Goal: Task Accomplishment & Management: Use online tool/utility

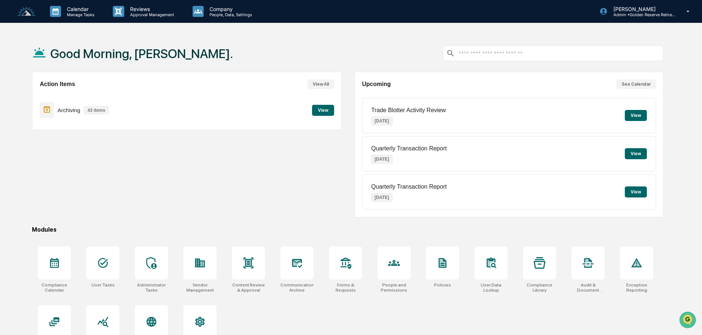
click at [325, 106] on button "View" at bounding box center [323, 110] width 22 height 11
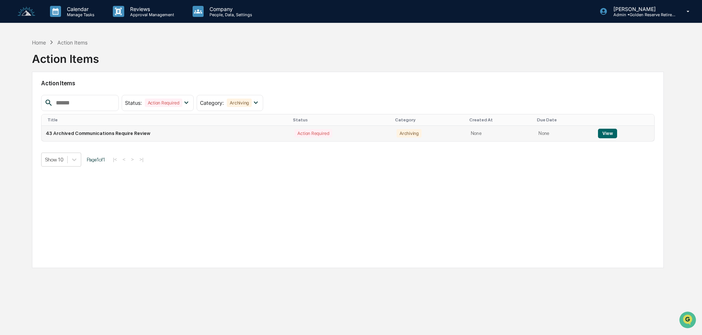
click at [600, 132] on button "View" at bounding box center [607, 134] width 19 height 10
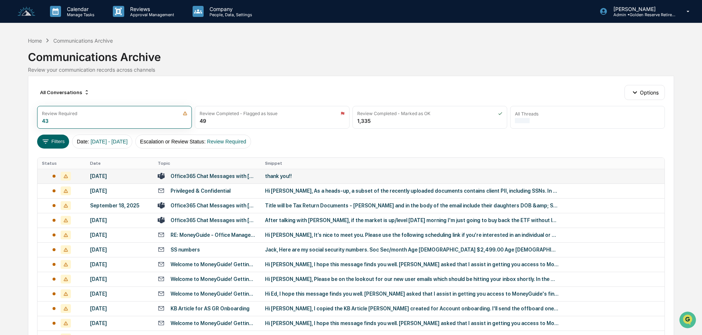
click at [289, 176] on div "thank you!!" at bounding box center [412, 176] width 294 height 6
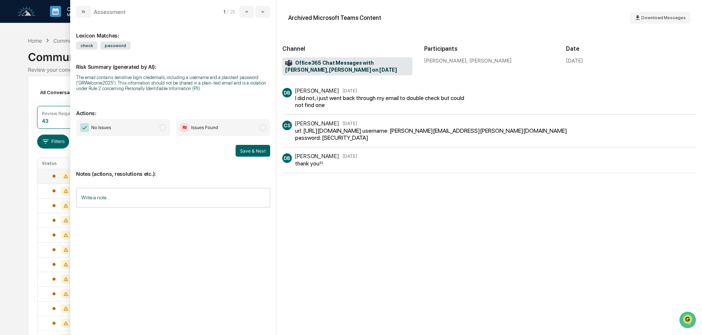
click at [134, 130] on span "No Issues" at bounding box center [123, 127] width 94 height 17
click at [249, 152] on button "Save & Next" at bounding box center [253, 151] width 35 height 12
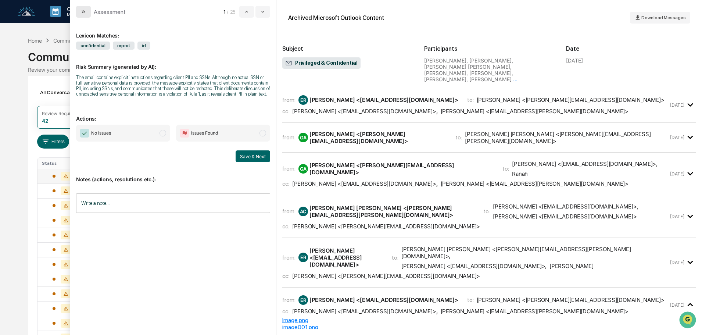
click at [85, 14] on icon "modal" at bounding box center [83, 12] width 6 height 6
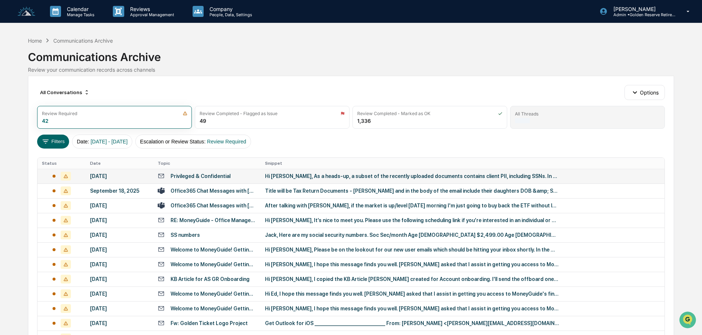
click at [575, 116] on div "All Threads" at bounding box center [587, 114] width 145 height 6
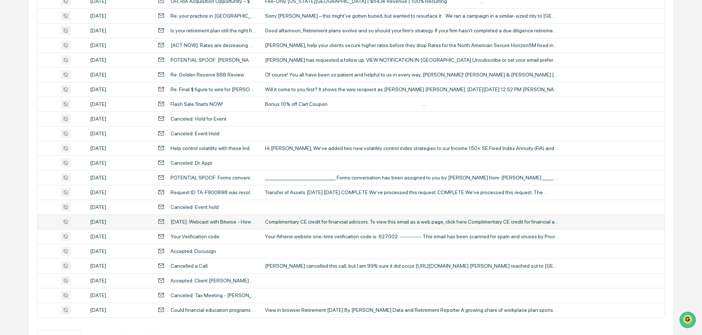
scroll to position [243, 0]
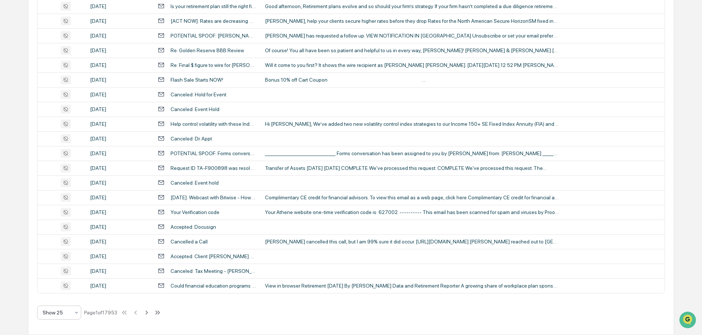
click at [70, 315] on div "Show 25" at bounding box center [56, 312] width 35 height 10
click at [64, 294] on div "Show 100" at bounding box center [58, 293] width 43 height 15
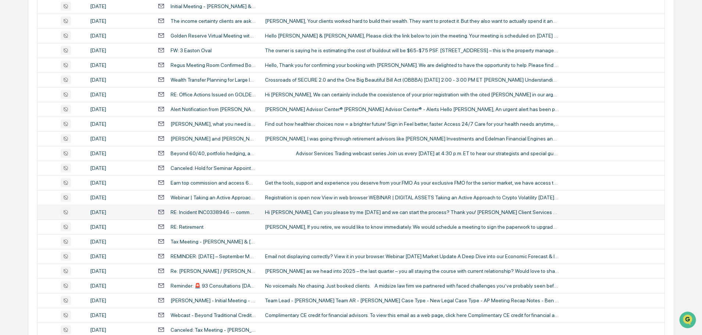
click at [310, 213] on div "Hi [PERSON_NAME], Can you please try me [DATE] and we can start the process? Th…" at bounding box center [412, 212] width 294 height 6
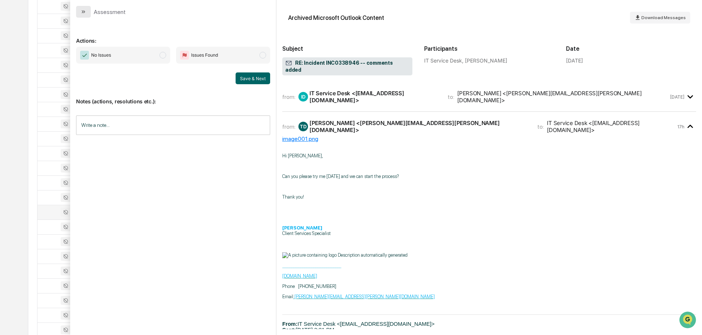
click at [85, 15] on button "modal" at bounding box center [83, 12] width 15 height 12
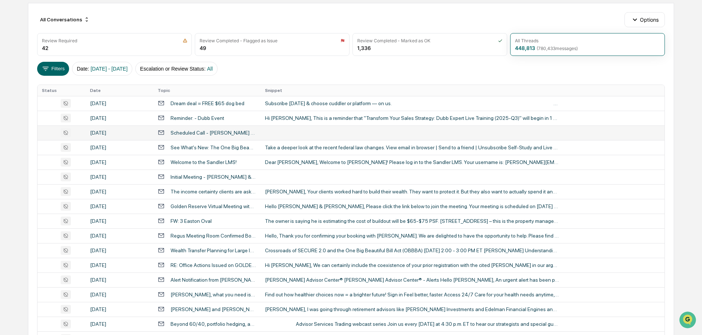
scroll to position [73, 0]
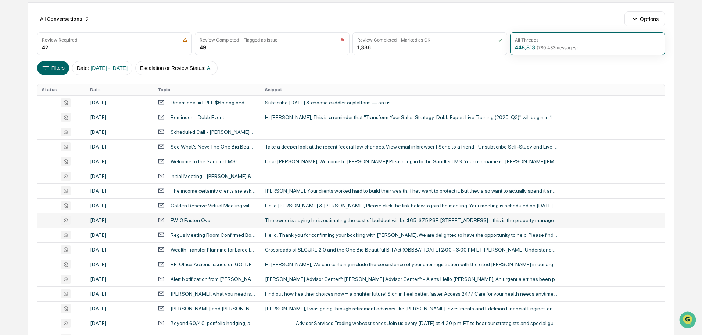
click at [313, 218] on div "The owner is saying he is estimating the cost of buildout will be $65-$75 PSF. …" at bounding box center [412, 220] width 294 height 6
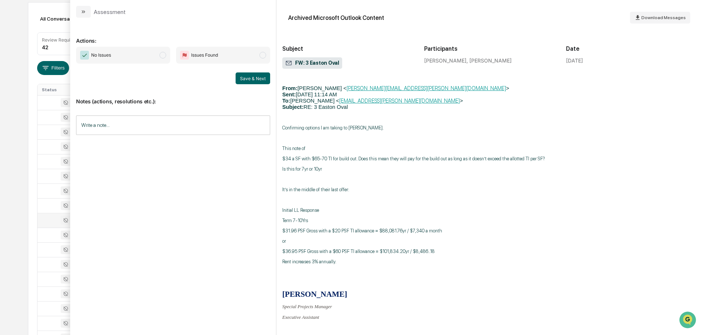
scroll to position [1102, 0]
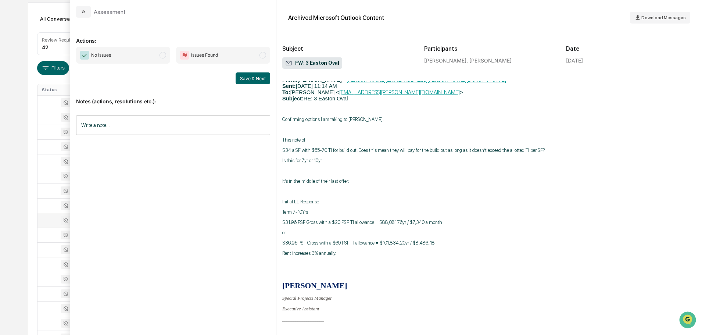
click at [89, 12] on button "modal" at bounding box center [83, 12] width 15 height 12
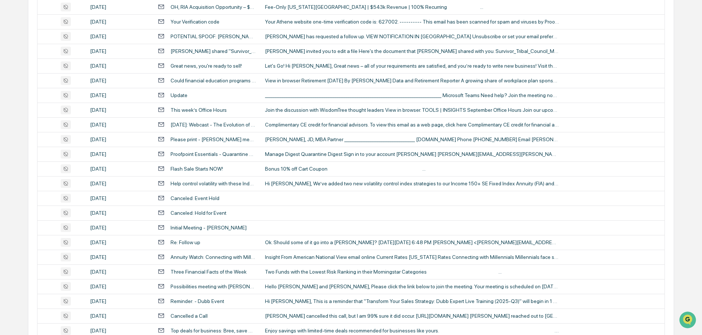
scroll to position [1345, 0]
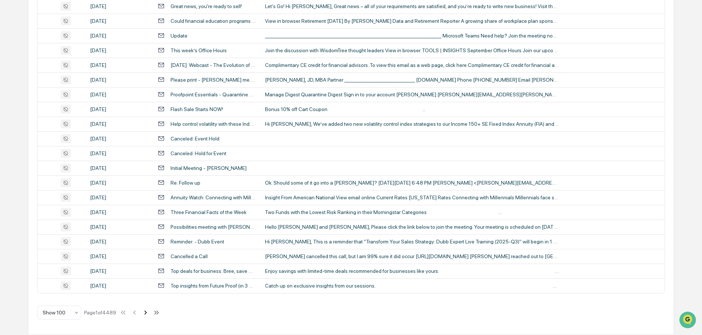
click at [147, 311] on icon at bounding box center [145, 312] width 8 height 8
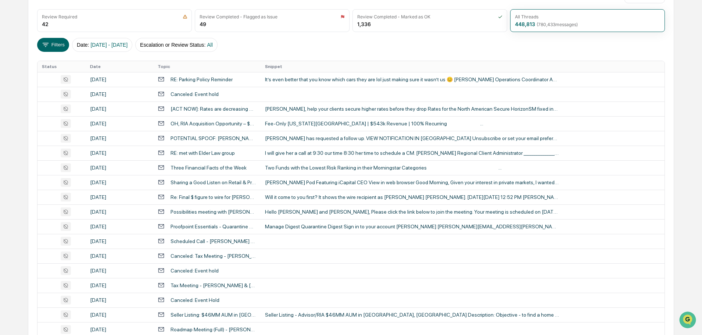
scroll to position [96, 0]
click at [305, 80] on div "It’s even better that you know which cars they are lol just making sure it wasn…" at bounding box center [412, 80] width 294 height 6
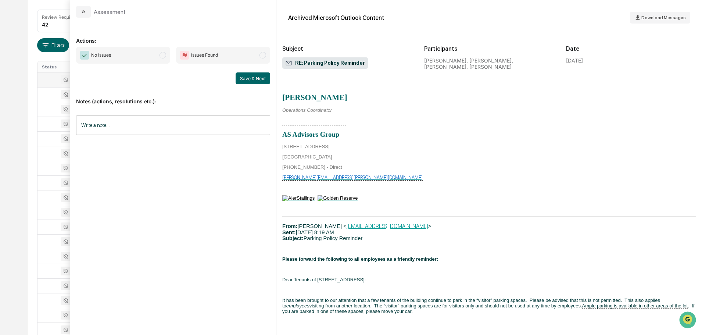
scroll to position [588, 0]
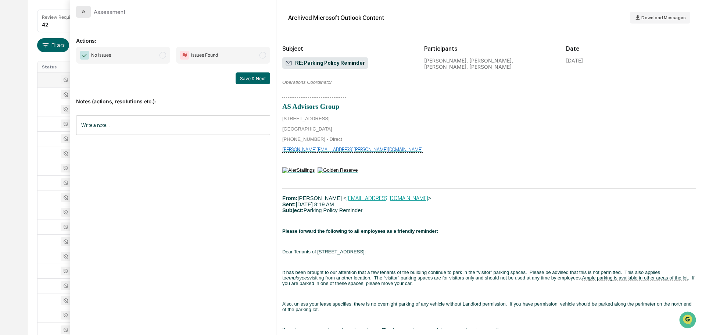
click at [88, 11] on button "modal" at bounding box center [83, 12] width 15 height 12
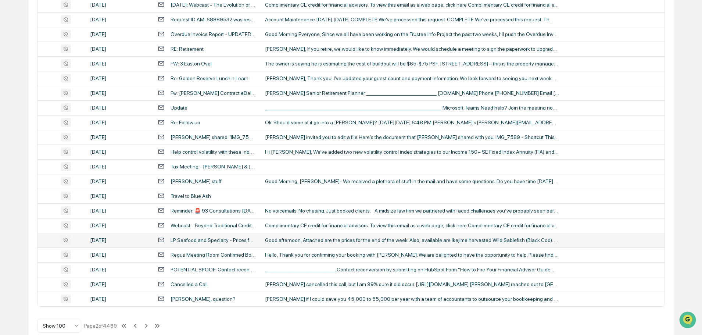
scroll to position [1345, 0]
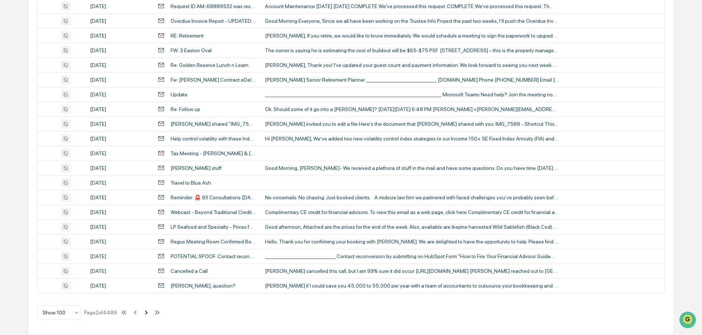
click at [146, 314] on icon at bounding box center [146, 312] width 3 height 4
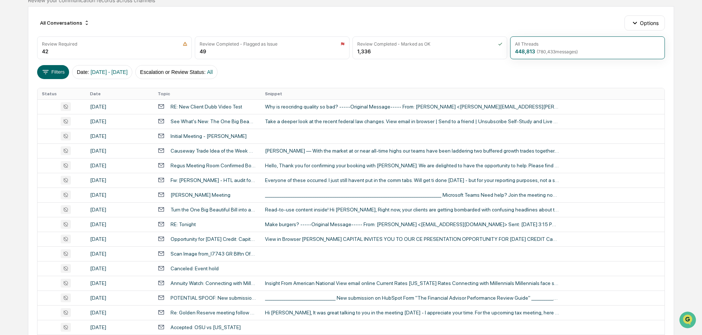
scroll to position [23, 0]
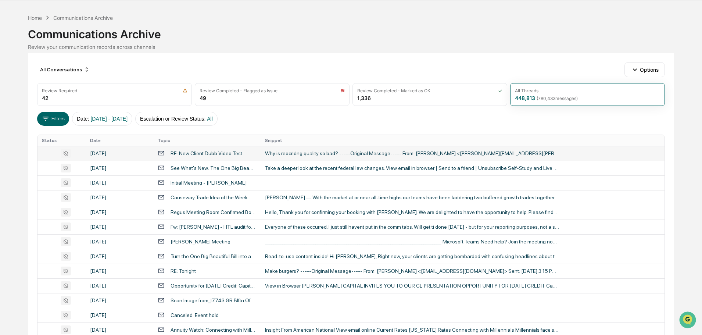
click at [305, 154] on div "Why is reocridng quality so bad? -----Original Message----- From: [PERSON_NAME]…" at bounding box center [412, 153] width 294 height 6
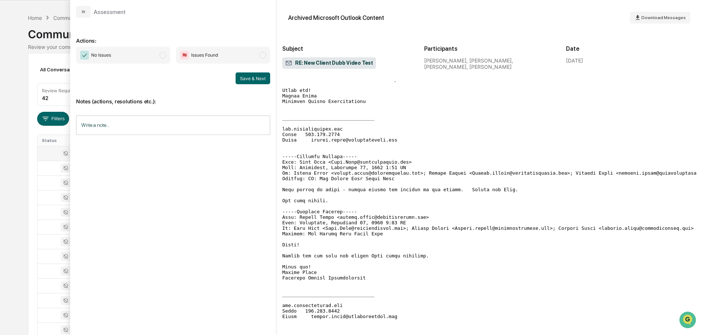
scroll to position [267, 0]
click at [80, 9] on button "modal" at bounding box center [83, 12] width 15 height 12
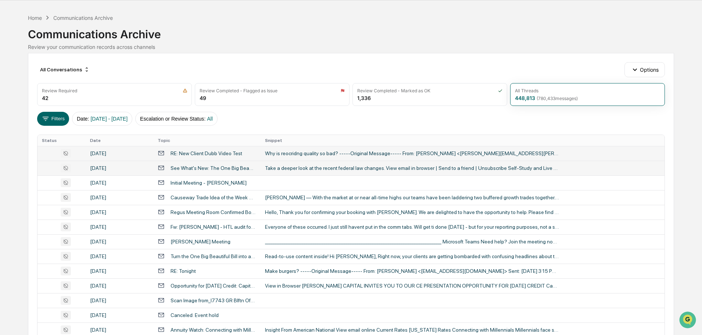
scroll to position [60, 0]
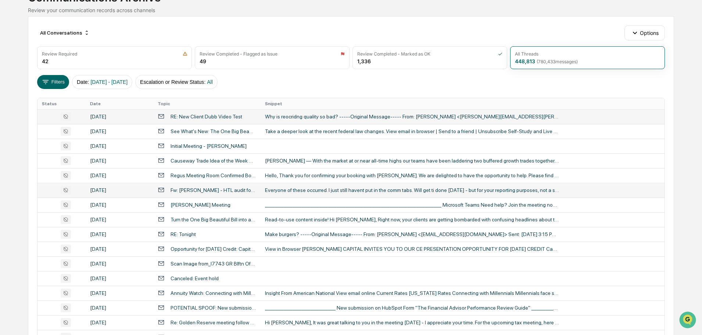
click at [292, 189] on div "Everyone of these occurred. I just still havent put in the comm tabs. Will get …" at bounding box center [412, 190] width 294 height 6
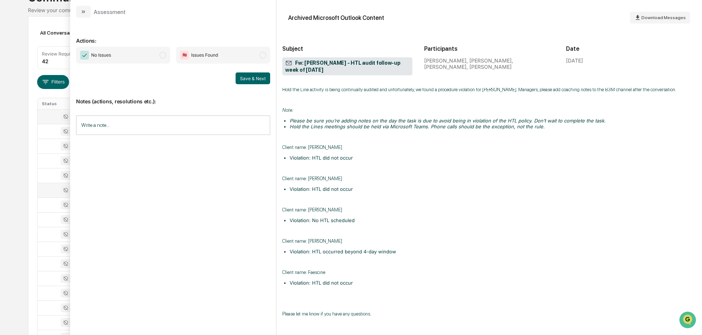
scroll to position [200, 0]
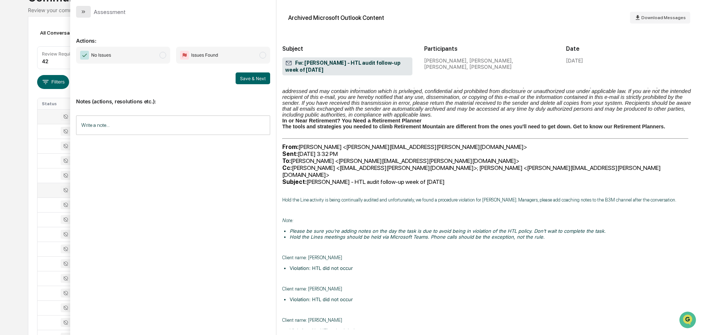
click at [90, 11] on button "modal" at bounding box center [83, 12] width 15 height 12
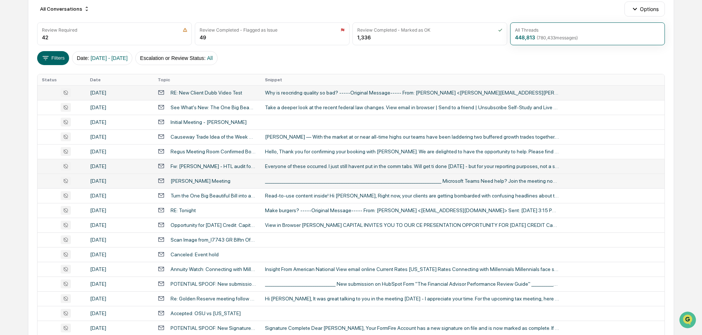
scroll to position [96, 0]
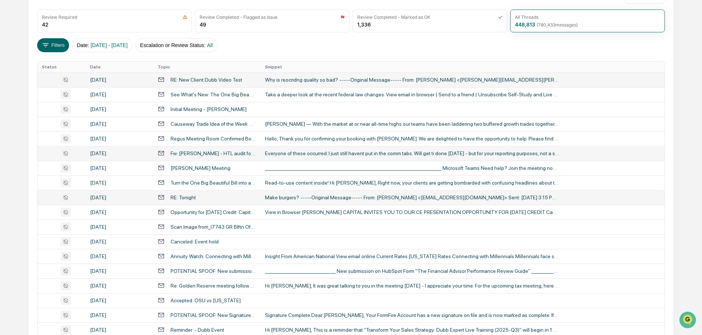
click at [287, 198] on div "Make burgers? -----Original Message----- From: [PERSON_NAME] <[EMAIL_ADDRESS][D…" at bounding box center [412, 197] width 294 height 6
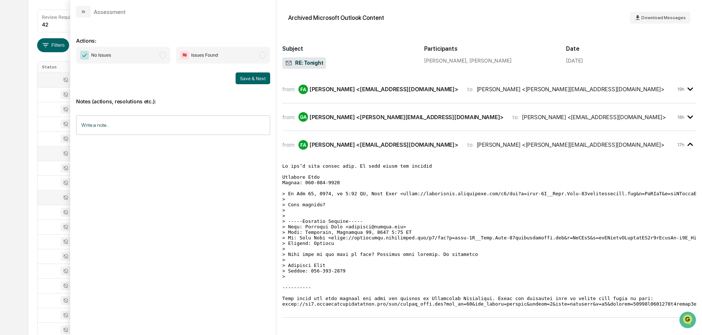
scroll to position [4, 0]
click at [89, 10] on button "modal" at bounding box center [83, 12] width 15 height 12
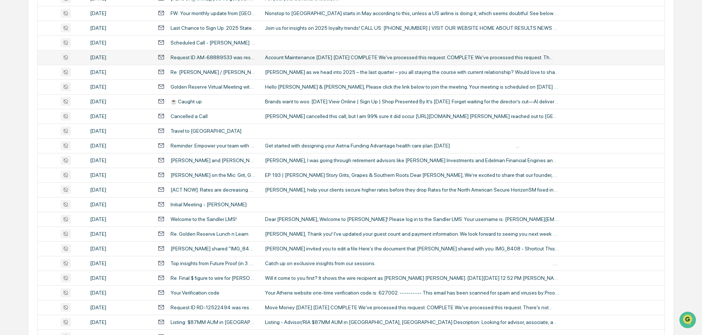
scroll to position [978, 0]
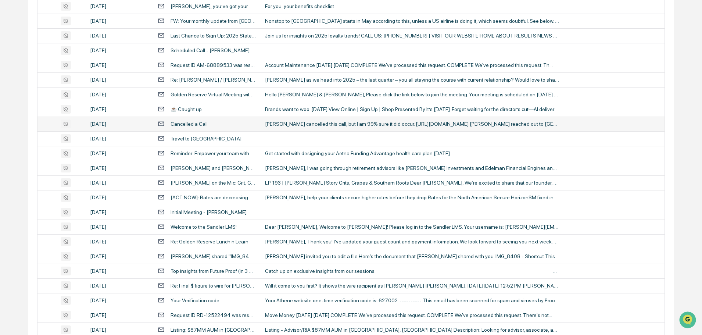
click at [302, 122] on div "[PERSON_NAME] cancelled this call, but I am 99% sure it did occur. [URL][DOMAIN…" at bounding box center [412, 124] width 294 height 6
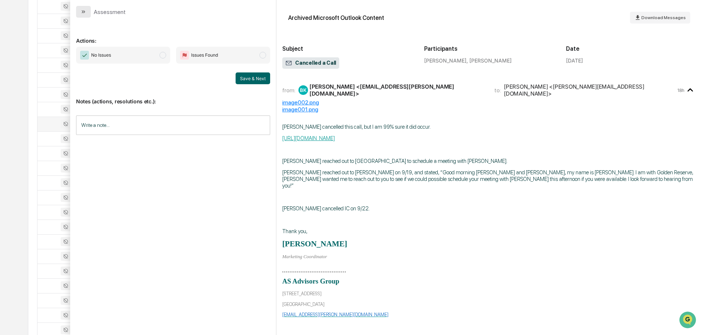
click at [86, 12] on icon "modal" at bounding box center [83, 12] width 6 height 6
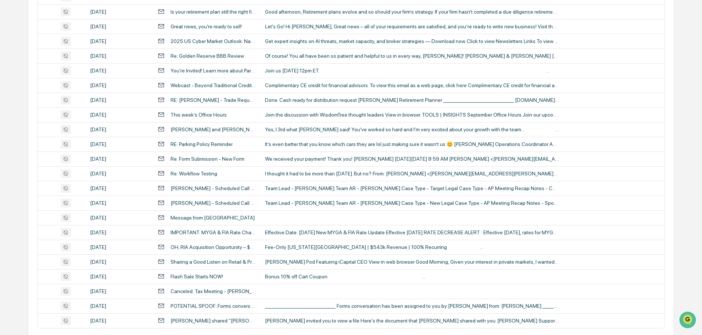
scroll to position [1345, 0]
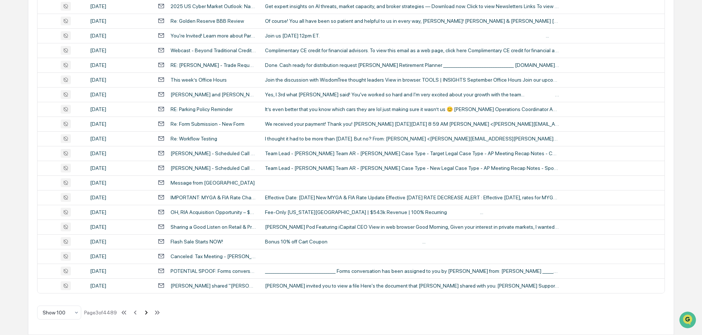
click at [146, 314] on icon at bounding box center [146, 312] width 8 height 8
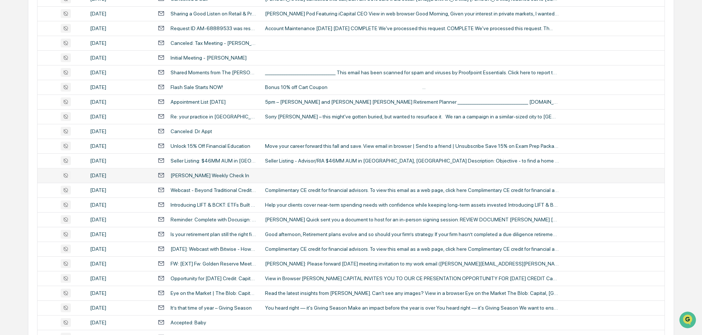
scroll to position [537, 0]
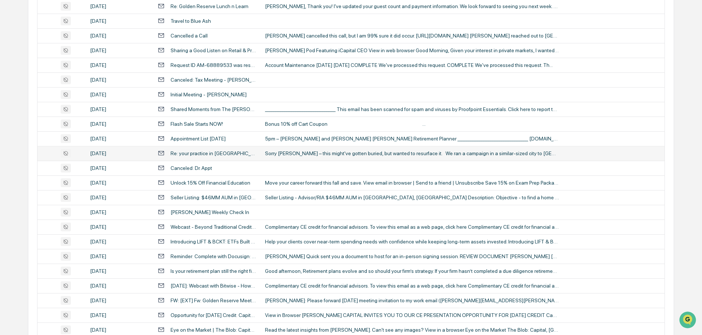
click at [309, 156] on td "Sorry [PERSON_NAME] – this might've gotten buried, but wanted to resurface it. …" at bounding box center [462, 153] width 404 height 15
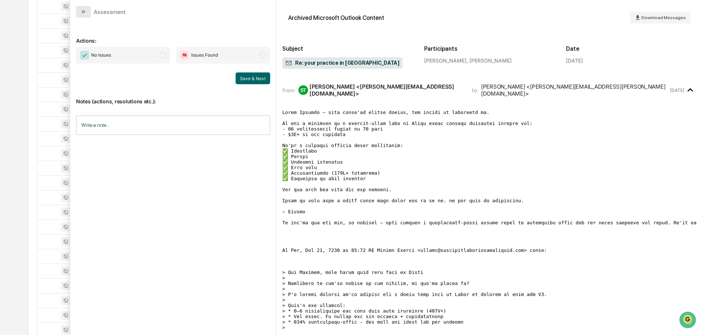
click at [78, 8] on button "modal" at bounding box center [83, 12] width 15 height 12
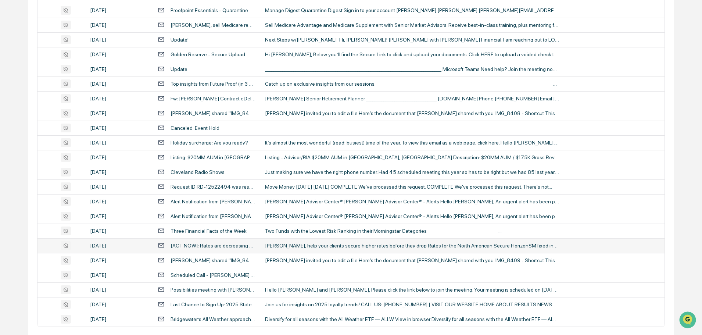
scroll to position [1345, 0]
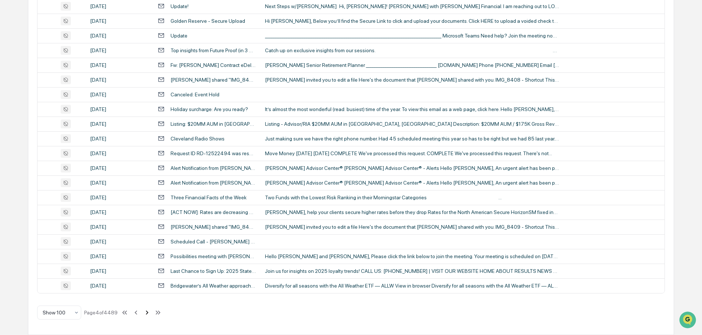
click at [145, 314] on icon at bounding box center [147, 312] width 8 height 8
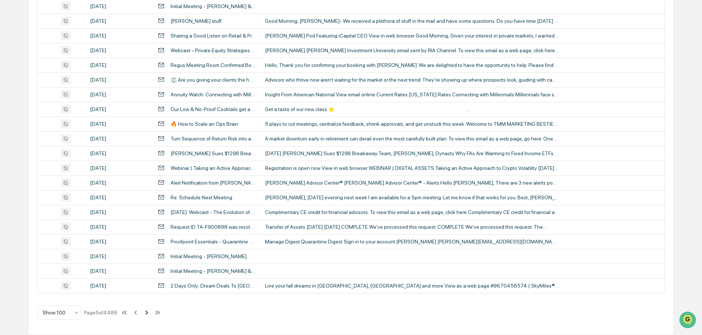
click at [148, 313] on icon at bounding box center [147, 312] width 8 height 8
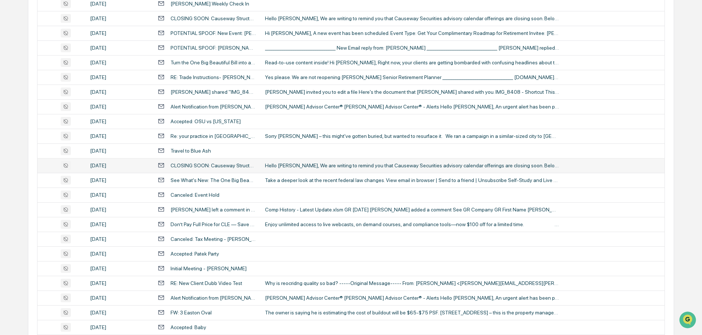
scroll to position [184, 0]
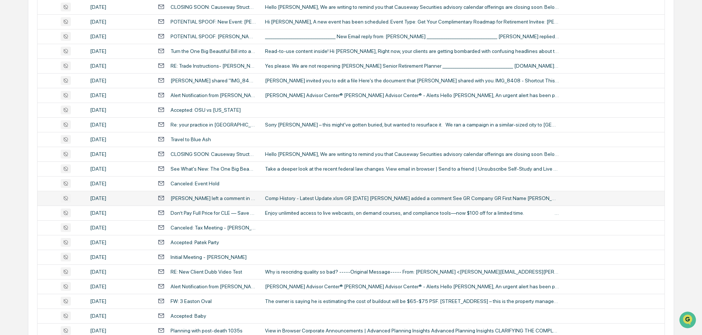
click at [322, 202] on td "Comp History - Latest Update.xlsm GR [DATE] [PERSON_NAME] added a comment See G…" at bounding box center [462, 198] width 404 height 15
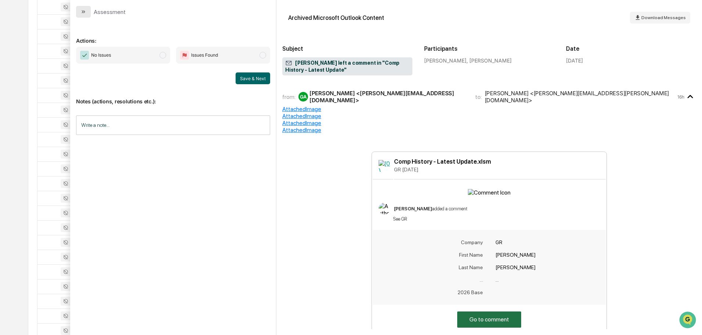
click at [85, 12] on icon "modal" at bounding box center [83, 12] width 6 height 6
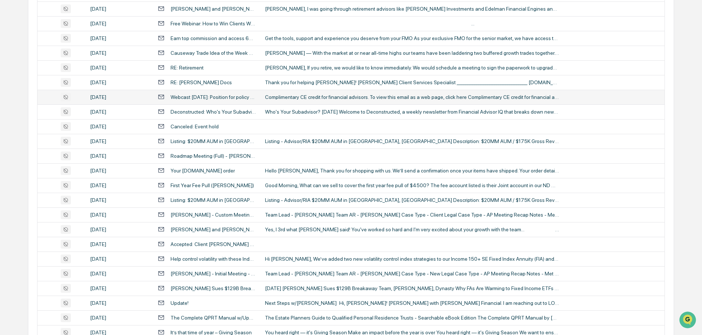
scroll to position [698, 0]
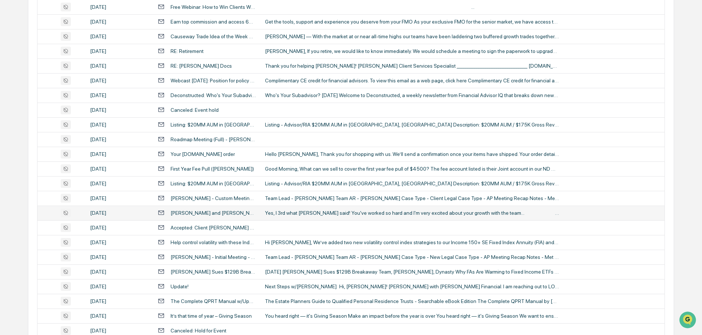
click at [299, 213] on div "Yes, I 3rd what [PERSON_NAME] said! You've worked so hard and I'm very excited …" at bounding box center [412, 213] width 294 height 6
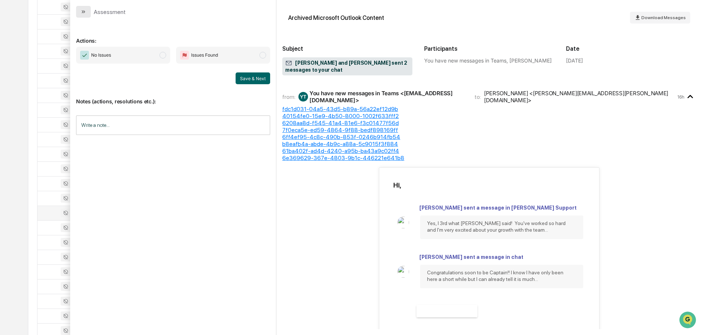
click at [85, 15] on button "modal" at bounding box center [83, 12] width 15 height 12
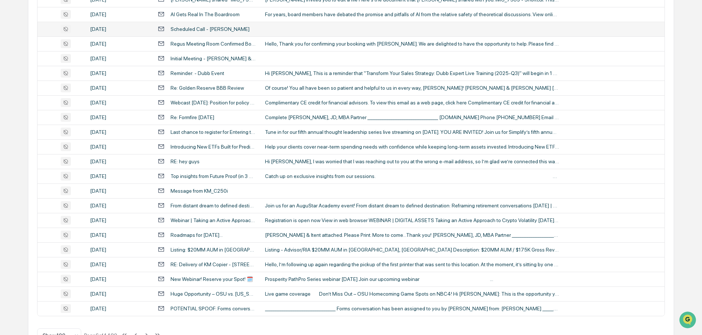
scroll to position [1345, 0]
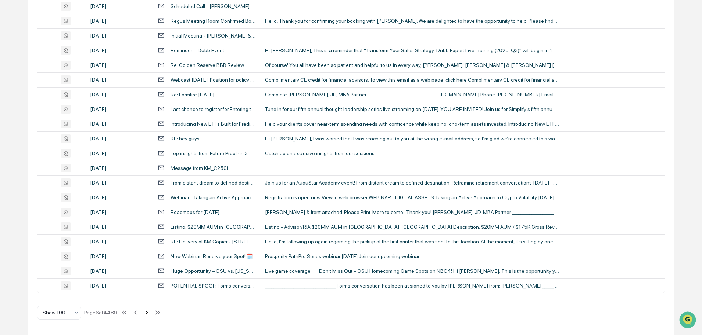
click at [146, 314] on icon at bounding box center [146, 312] width 3 height 4
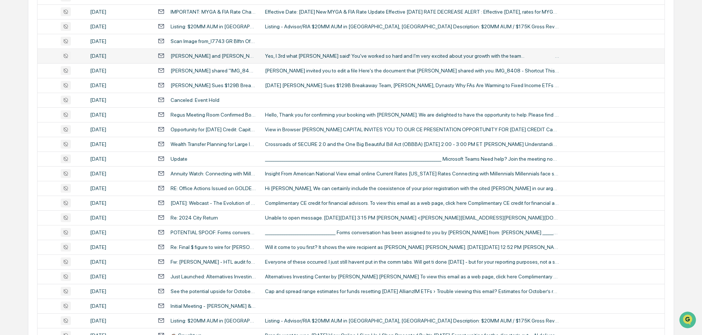
scroll to position [647, 0]
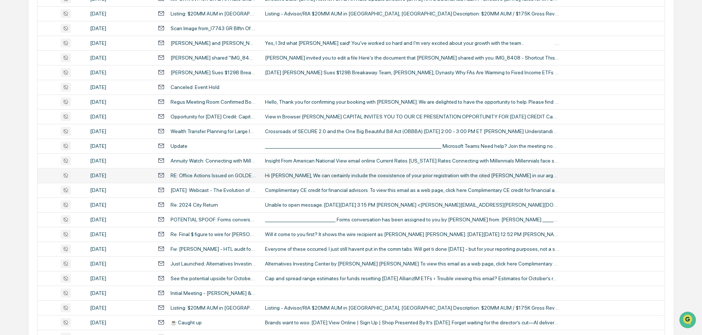
click at [306, 175] on div "Hi [PERSON_NAME], We can certainly include the coexistence of your prior regist…" at bounding box center [412, 175] width 294 height 6
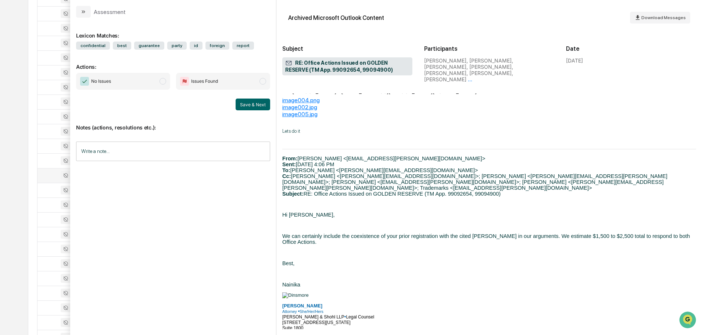
scroll to position [331, 0]
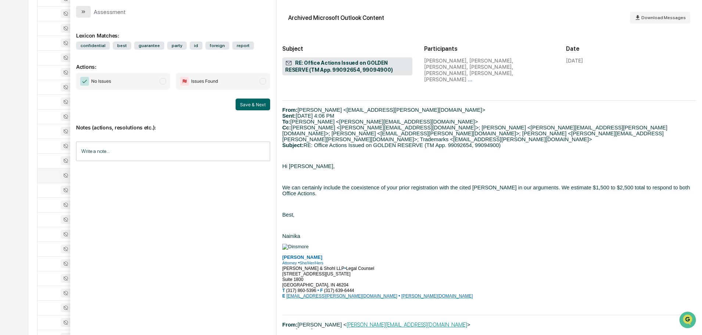
click at [86, 11] on button "modal" at bounding box center [83, 12] width 15 height 12
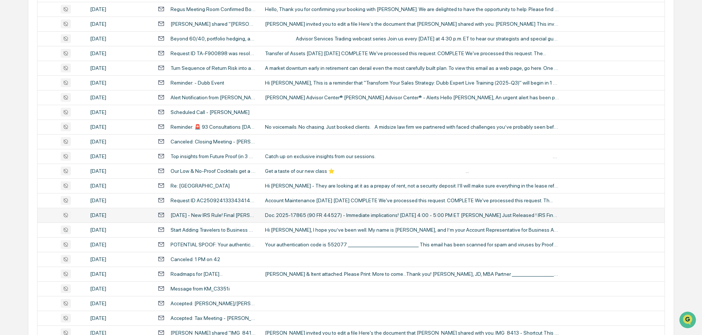
scroll to position [1125, 0]
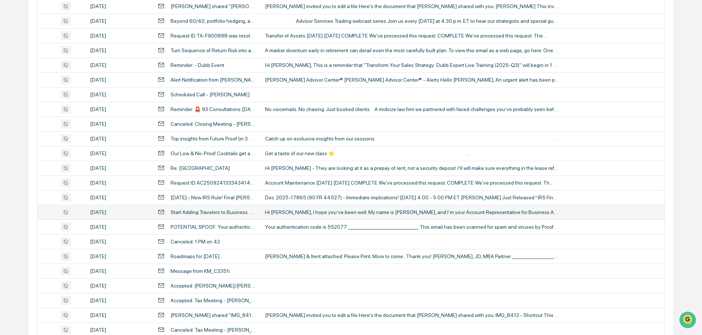
click at [317, 211] on div "Hi [PERSON_NAME], I hope you’ve been well. My name is [PERSON_NAME], and I’m yo…" at bounding box center [412, 212] width 294 height 6
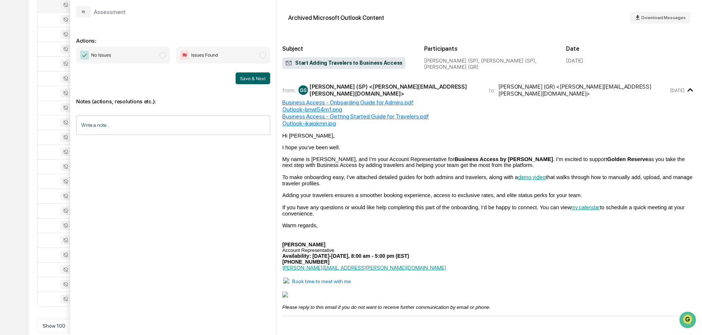
scroll to position [1345, 0]
click at [89, 14] on button "modal" at bounding box center [83, 12] width 15 height 12
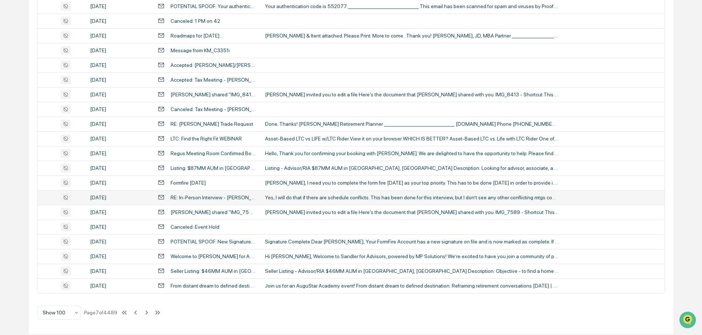
click at [295, 200] on div "Yes, I will do that if there are schedule conflicts. This has been done for thi…" at bounding box center [412, 197] width 294 height 6
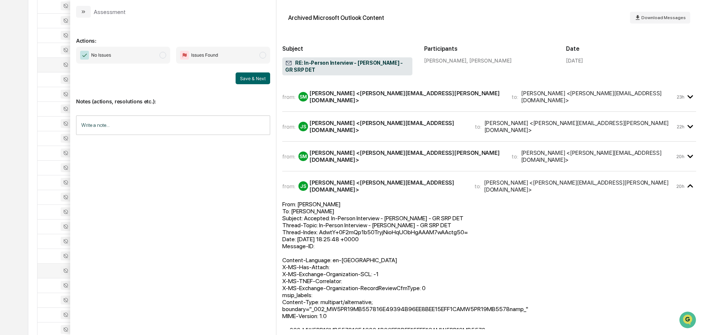
scroll to position [1235, 0]
click at [81, 11] on icon "modal" at bounding box center [83, 12] width 6 height 6
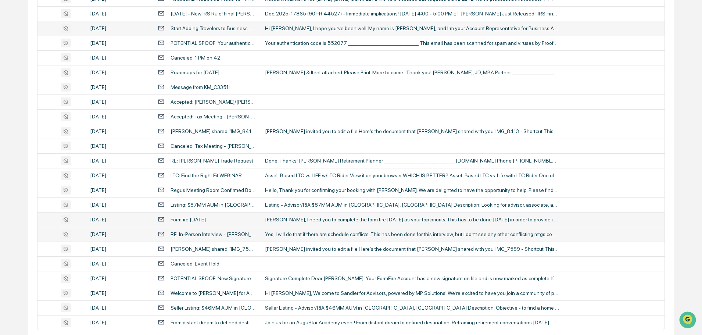
scroll to position [1345, 0]
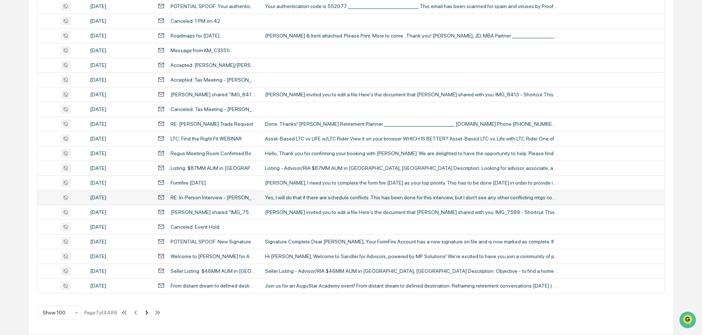
click at [146, 314] on icon at bounding box center [147, 312] width 8 height 8
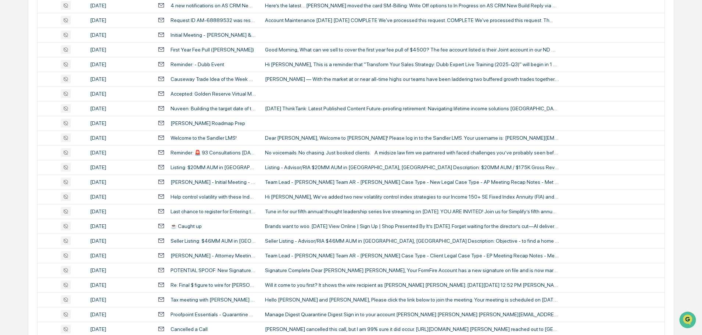
scroll to position [831, 0]
